Goal: Information Seeking & Learning: Learn about a topic

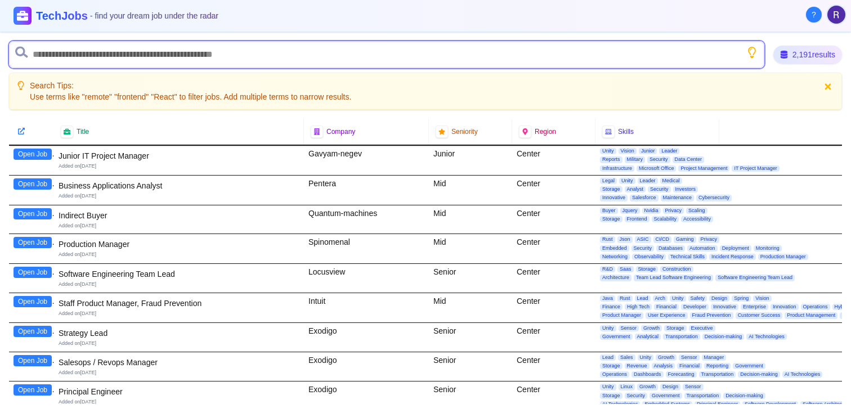
click at [89, 47] on input "text" at bounding box center [386, 54] width 755 height 27
type input "*******"
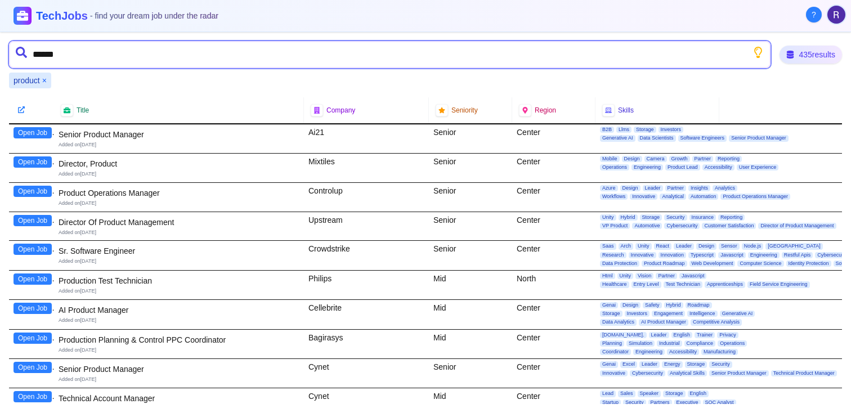
type input "*******"
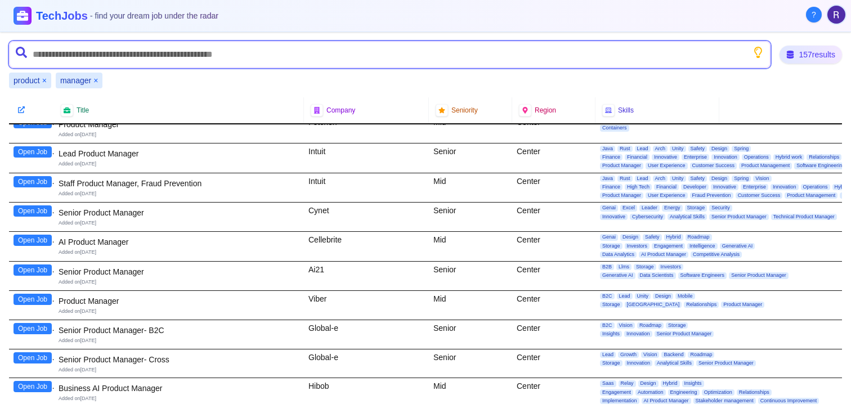
scroll to position [278, 0]
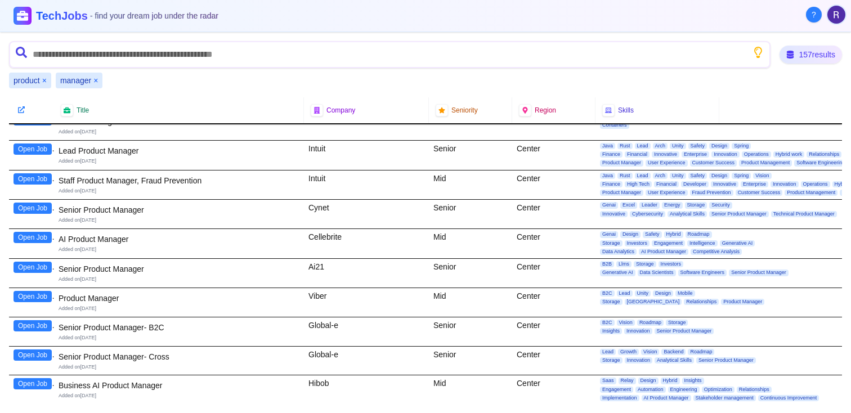
click at [21, 268] on button "Open Job" at bounding box center [33, 267] width 38 height 11
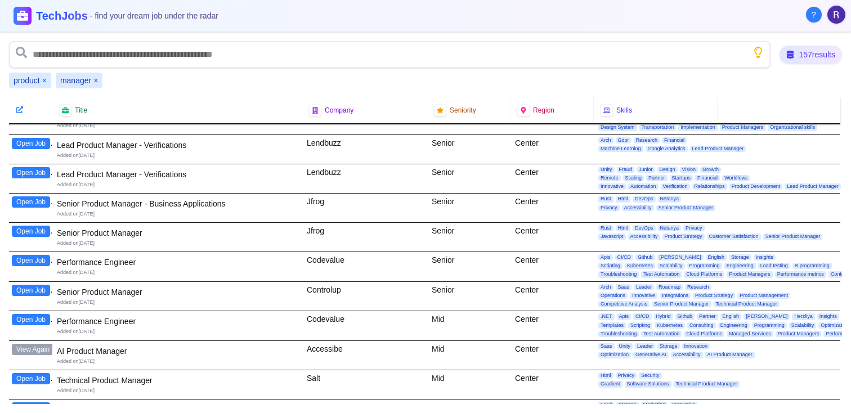
scroll to position [610, 2]
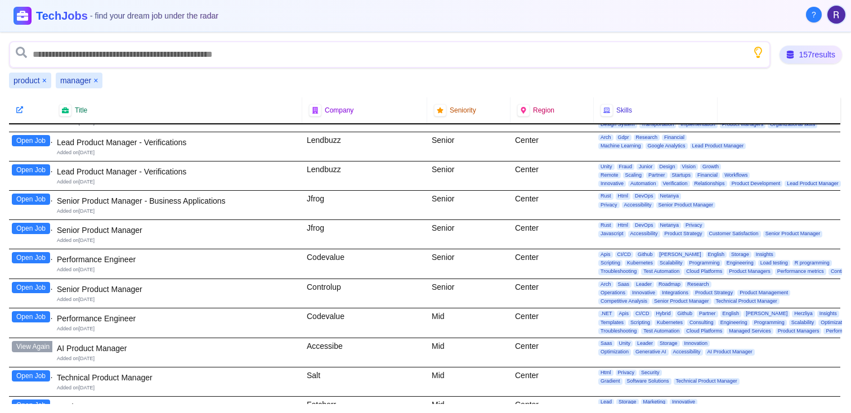
click at [32, 289] on button "Open Job" at bounding box center [31, 287] width 38 height 11
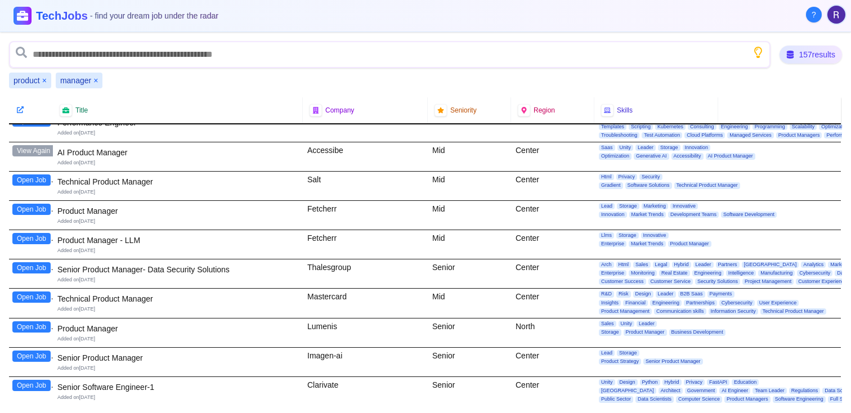
scroll to position [815, 1]
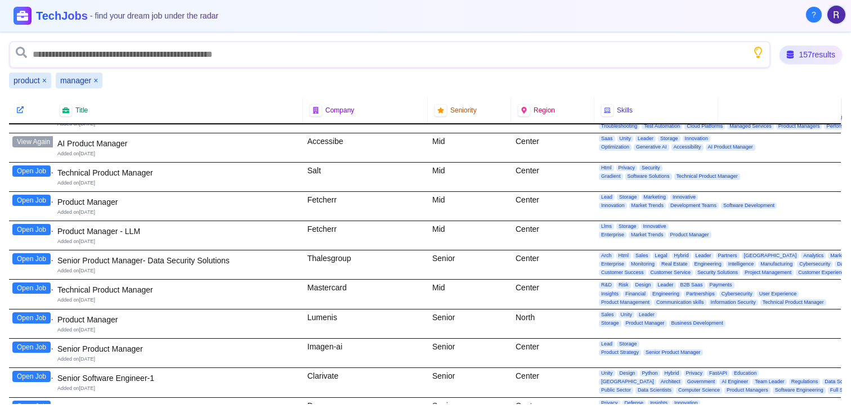
click at [38, 316] on button "Open Job" at bounding box center [31, 317] width 38 height 11
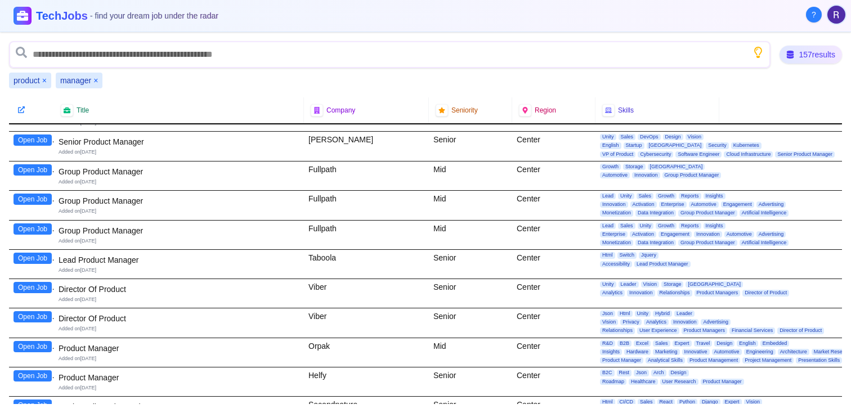
scroll to position [2387, 0]
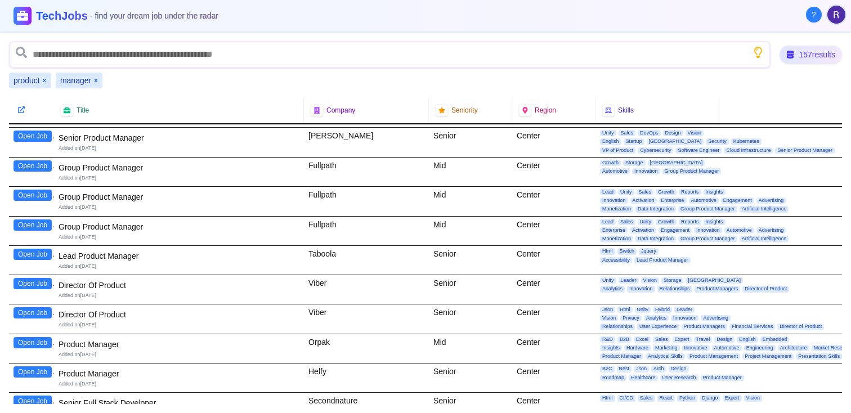
click at [21, 343] on button "Open Job" at bounding box center [33, 342] width 38 height 11
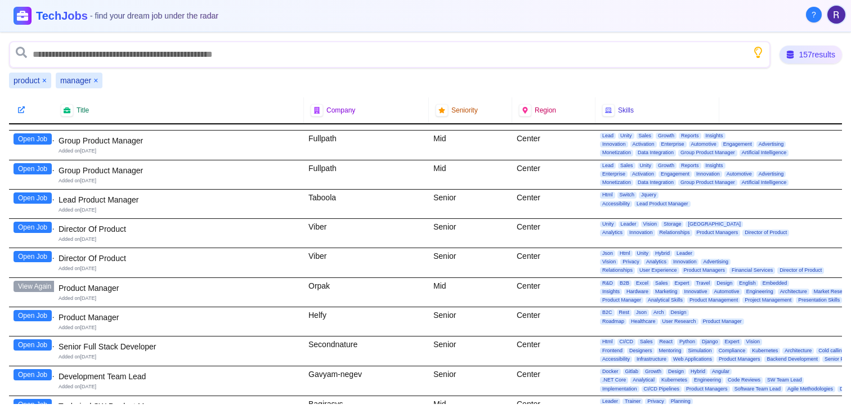
scroll to position [2452, 0]
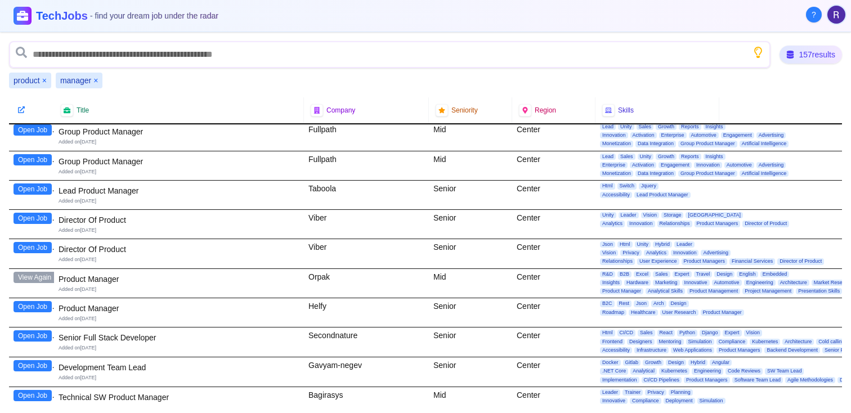
click at [34, 309] on button "Open Job" at bounding box center [33, 306] width 38 height 11
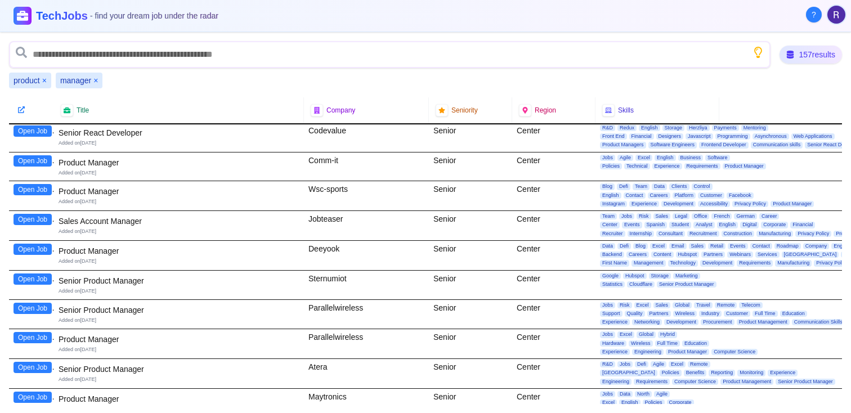
scroll to position [4084, 0]
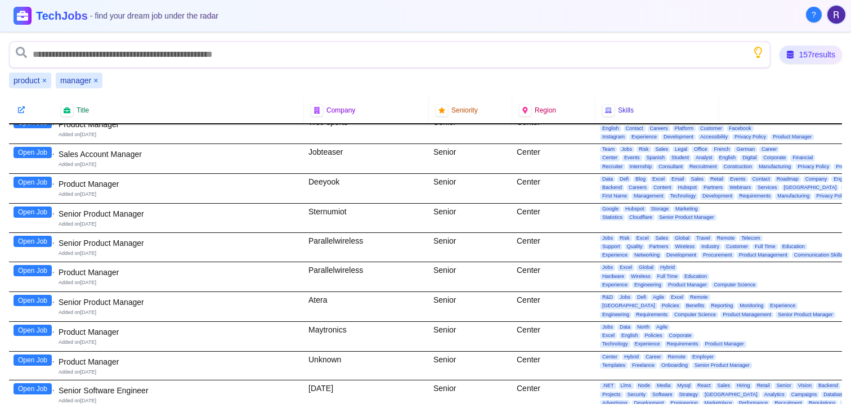
click at [41, 332] on button "Open Job" at bounding box center [33, 330] width 38 height 11
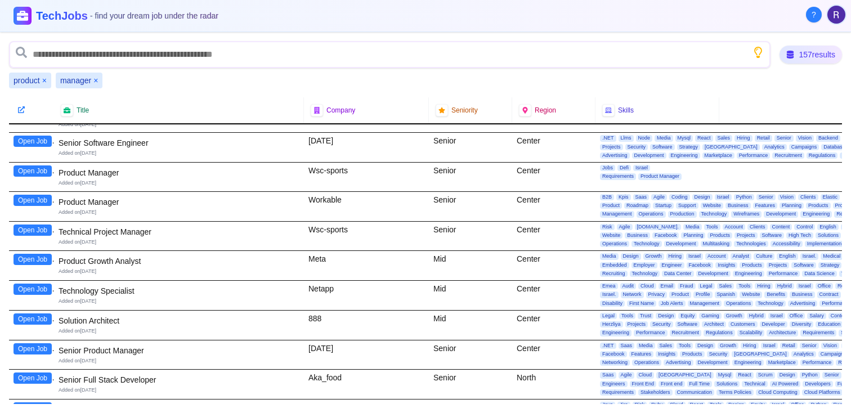
scroll to position [4375, 0]
